Goal: Information Seeking & Learning: Check status

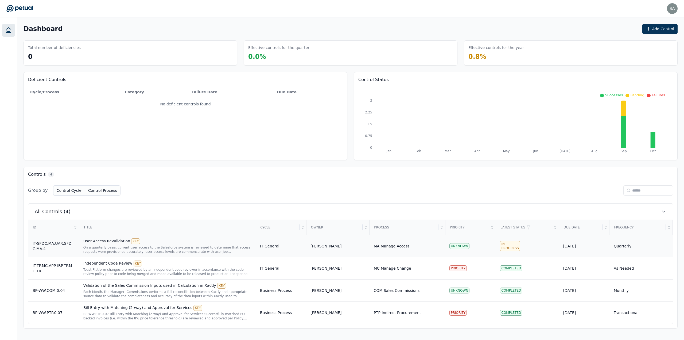
click at [173, 249] on div "On a quarterly basis, current user access to the Salesforce system is reviewed …" at bounding box center [167, 249] width 168 height 9
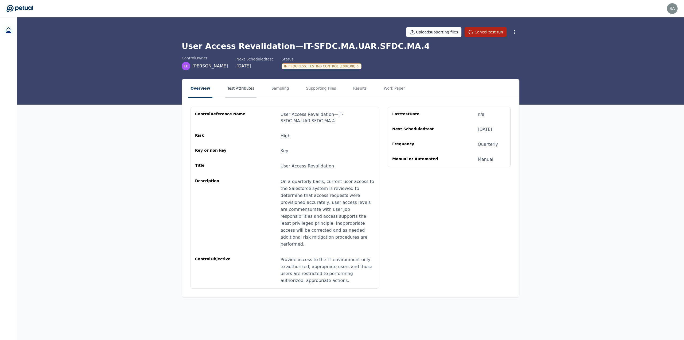
click at [236, 87] on button "Test Attributes" at bounding box center [240, 88] width 31 height 19
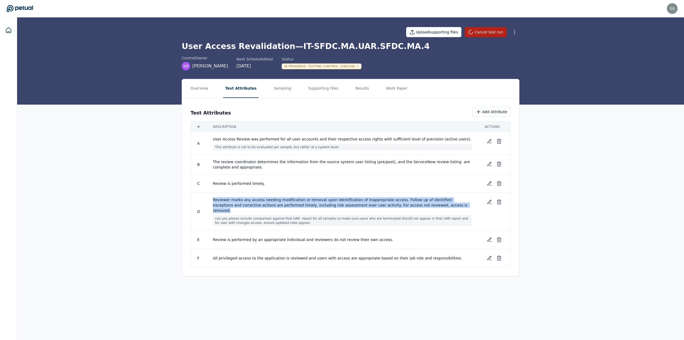
drag, startPoint x: 214, startPoint y: 200, endPoint x: 412, endPoint y: 205, distance: 198.7
click at [412, 205] on span "Reviewer marks any access needing modification or removal upon identification o…" at bounding box center [342, 205] width 259 height 16
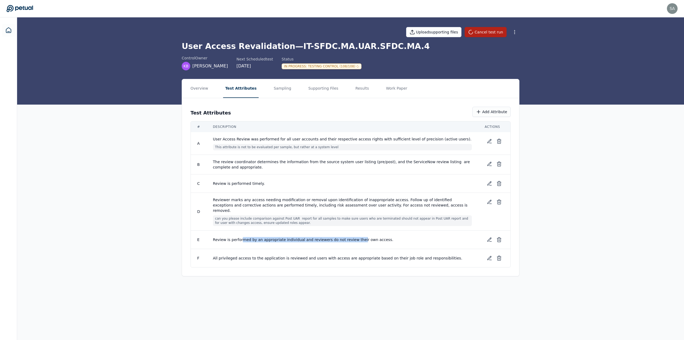
drag, startPoint x: 238, startPoint y: 234, endPoint x: 348, endPoint y: 231, distance: 109.7
click at [348, 231] on td "Review is performed by an appropriate individual and reviewers do not review th…" at bounding box center [343, 239] width 272 height 18
drag, startPoint x: 274, startPoint y: 253, endPoint x: 290, endPoint y: 254, distance: 15.3
click at [290, 255] on span "All privileged access to the application is reviewed and users with access are …" at bounding box center [342, 257] width 259 height 5
click at [353, 87] on button "Results" at bounding box center [362, 88] width 18 height 19
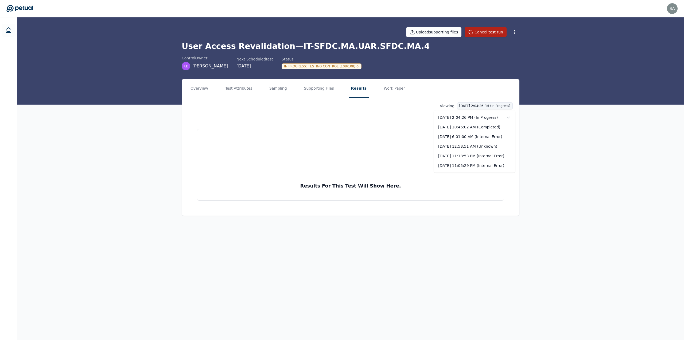
click at [500, 105] on html "sahil.gupta@toasttab.com sahil.gupta@toasttab.com Sign out Upload supporting fi…" at bounding box center [342, 170] width 684 height 340
click at [492, 126] on div "9/30/2025, 10:46:02 AM (Completed)" at bounding box center [474, 127] width 81 height 10
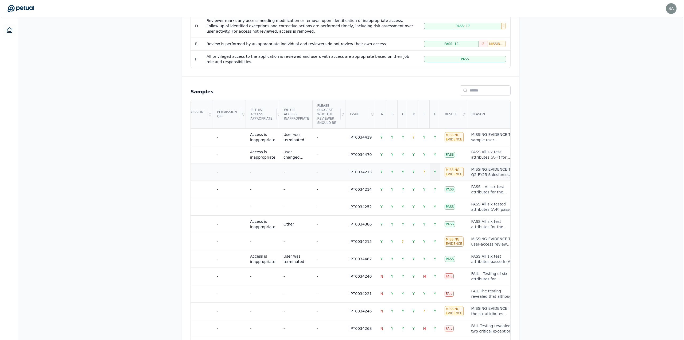
scroll to position [214, 0]
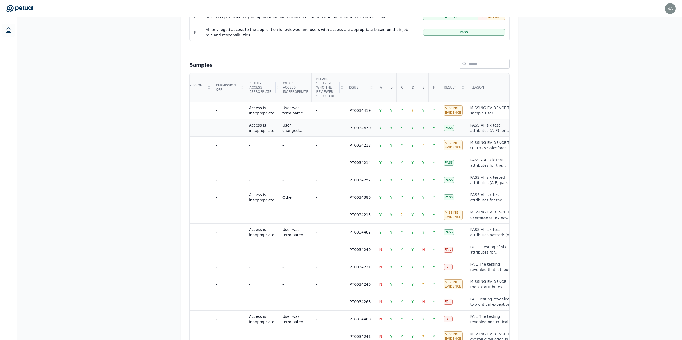
click at [471, 125] on div "PASS All six test attributes (A–F) for sample user breal.wells.taylor@toasttab.…" at bounding box center [493, 127] width 45 height 11
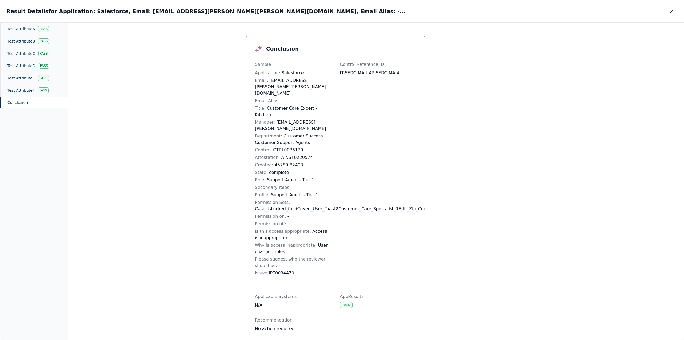
drag, startPoint x: 673, startPoint y: 11, endPoint x: 576, endPoint y: 42, distance: 101.8
click at [576, 42] on div "Result Details for Application: Salesforce, Email: breal.wells.taylor@toasttab.…" at bounding box center [342, 170] width 684 height 340
click at [673, 9] on icon "button" at bounding box center [671, 11] width 5 height 5
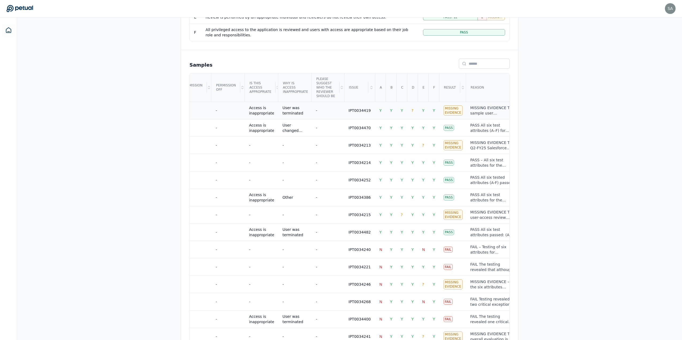
click at [471, 110] on div "MISSING EVIDENCE The sample user (ana.soto@toasttab.com) was properly included …" at bounding box center [493, 110] width 45 height 11
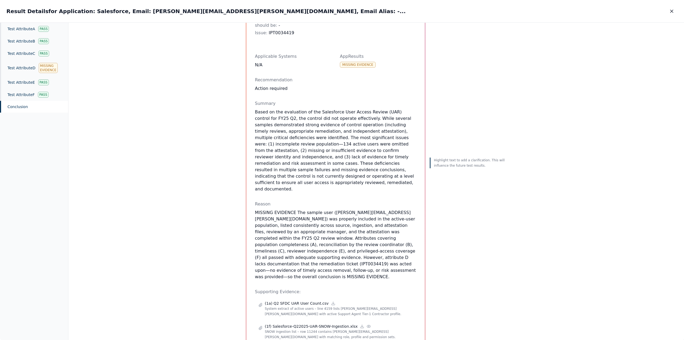
scroll to position [241, 0]
click at [17, 68] on div "Test Attribute D Missing Evidence" at bounding box center [34, 68] width 68 height 17
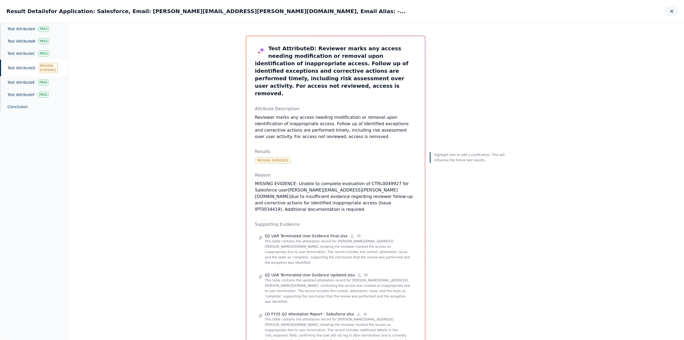
click at [674, 13] on icon "button" at bounding box center [671, 11] width 5 height 5
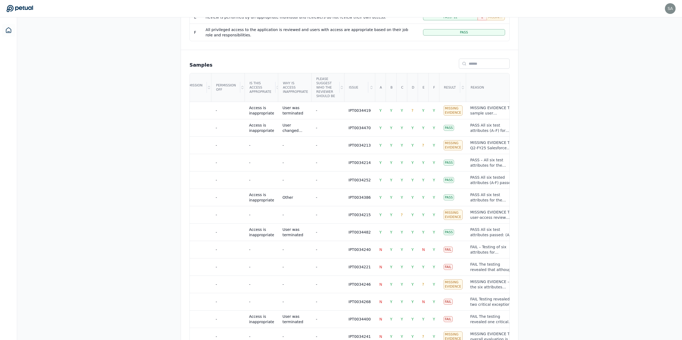
click at [358, 55] on div "Samples Application Email Email Alias Title Manager Department Control Attestat…" at bounding box center [349, 236] width 337 height 373
click at [533, 84] on div "Overview Test Attributes Sampling Supporting Files Results Work Paper Viewing: …" at bounding box center [349, 148] width 665 height 567
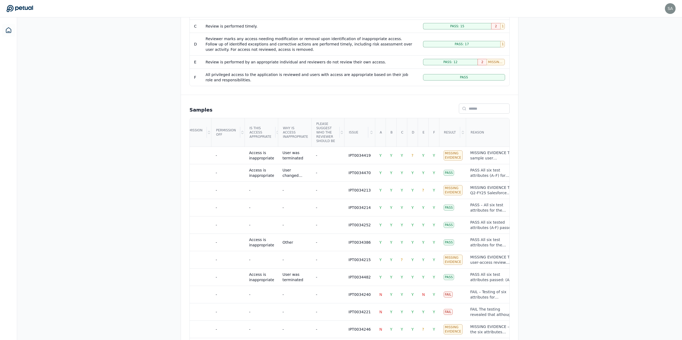
scroll to position [80, 0]
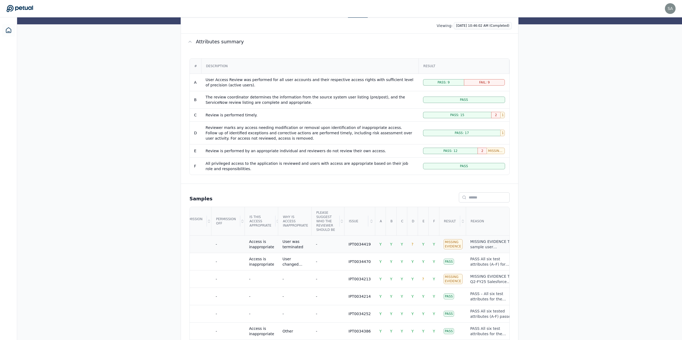
click at [471, 245] on div "MISSING EVIDENCE The sample user (ana.soto@toasttab.com) was properly included …" at bounding box center [493, 244] width 45 height 11
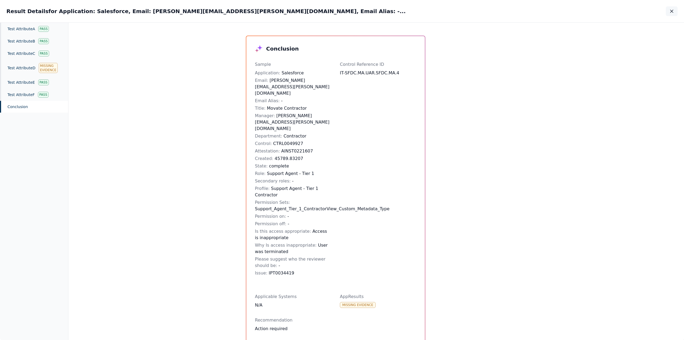
click at [672, 12] on icon "button" at bounding box center [671, 11] width 5 height 5
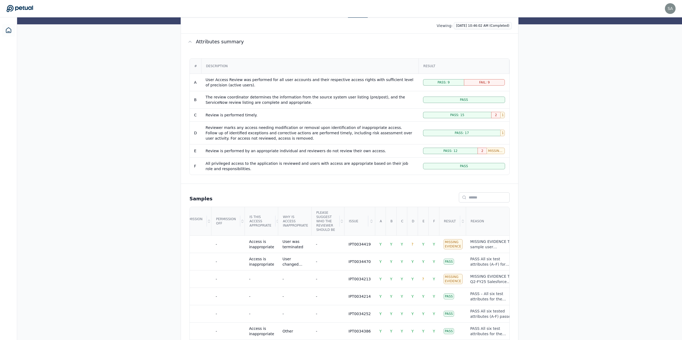
scroll to position [107, 0]
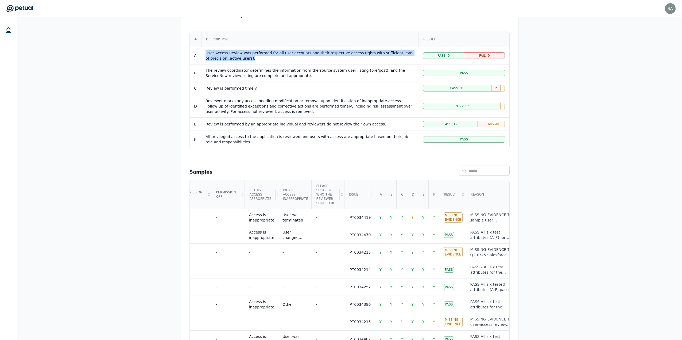
drag, startPoint x: 206, startPoint y: 52, endPoint x: 229, endPoint y: 58, distance: 23.7
click at [229, 58] on div "User Access Review was performed for all user accounts and their respective acc…" at bounding box center [310, 55] width 209 height 11
click at [229, 59] on div "User Access Review was performed for all user accounts and their respective acc…" at bounding box center [310, 55] width 209 height 11
drag, startPoint x: 229, startPoint y: 59, endPoint x: 206, endPoint y: 54, distance: 24.3
click at [206, 54] on div "User Access Review was performed for all user accounts and their respective acc…" at bounding box center [310, 55] width 209 height 11
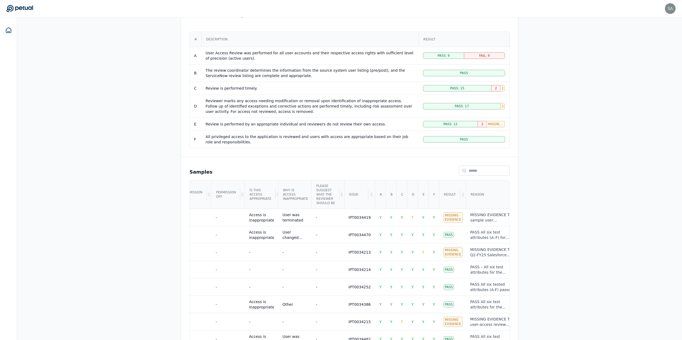
click at [173, 61] on div "Overview Test Attributes Sampling Supporting Files Results Work Paper Viewing: …" at bounding box center [349, 255] width 665 height 567
